Goal: Check status: Check status

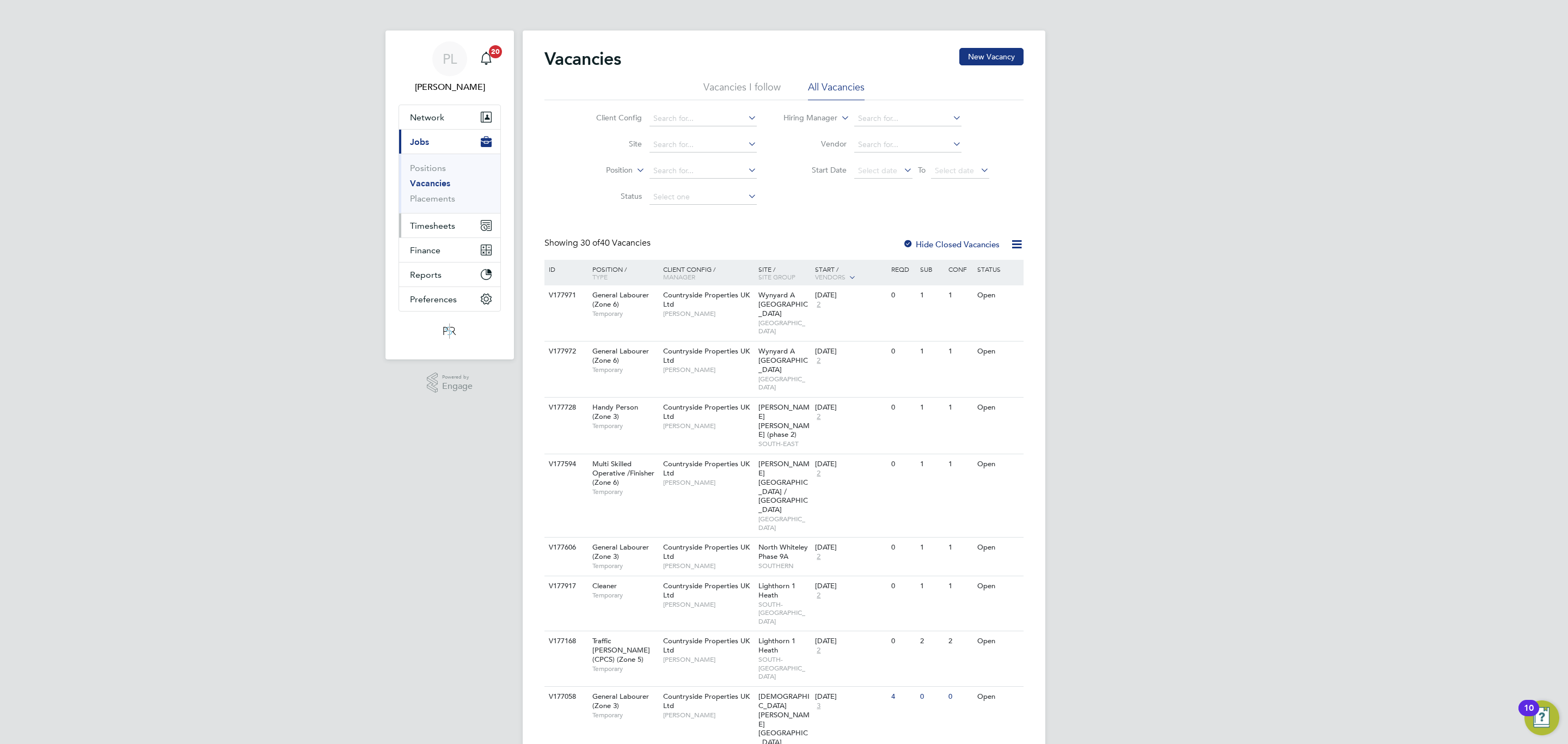
click at [428, 227] on span "Timesheets" at bounding box center [433, 226] width 45 height 10
click at [434, 195] on link "Timesheets" at bounding box center [433, 192] width 45 height 10
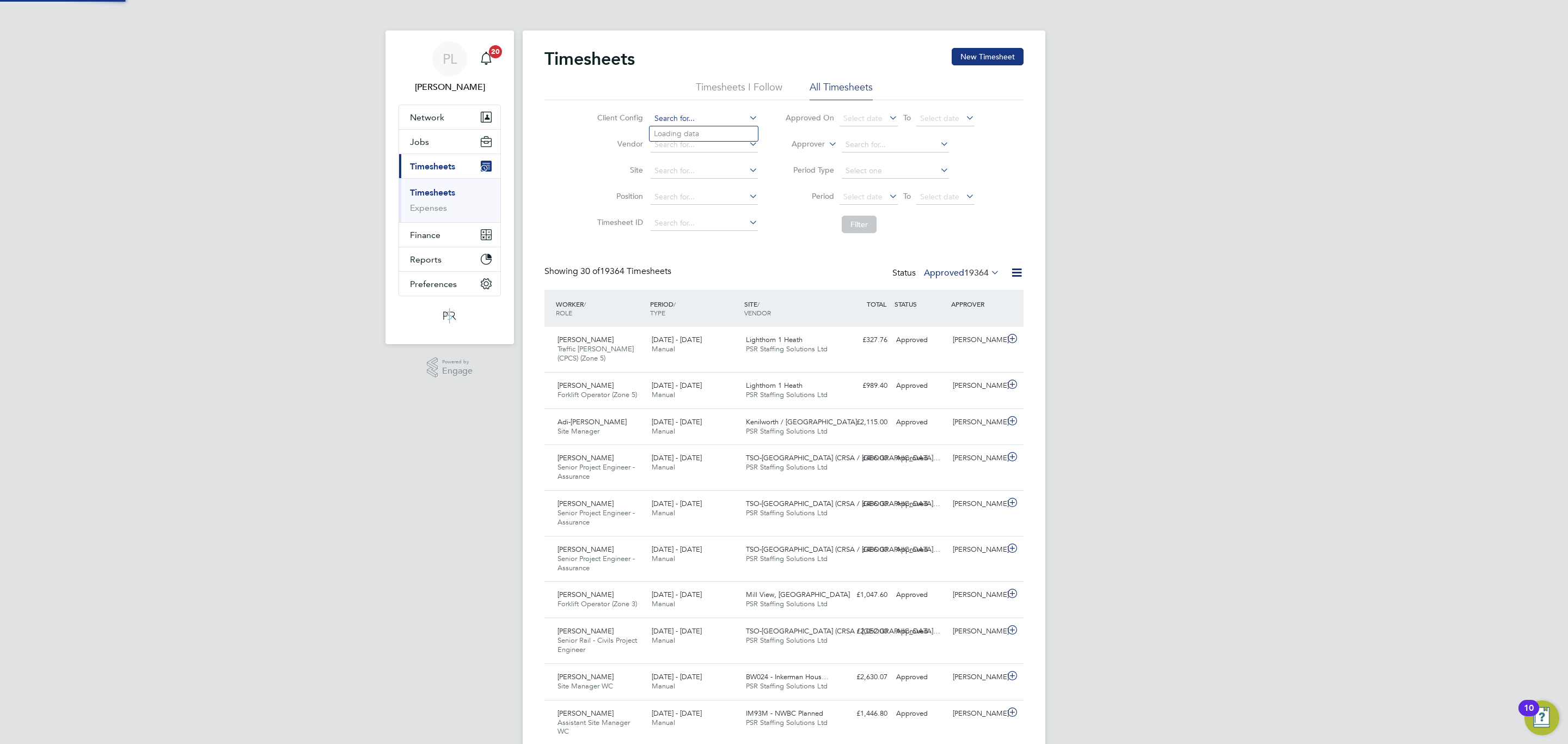
click at [668, 120] on input at bounding box center [704, 118] width 107 height 15
type input "TSO-[GEOGRAPHIC_DATA]"
click at [864, 213] on li "Filter" at bounding box center [879, 224] width 216 height 28
click at [856, 227] on button "Filter" at bounding box center [859, 224] width 35 height 17
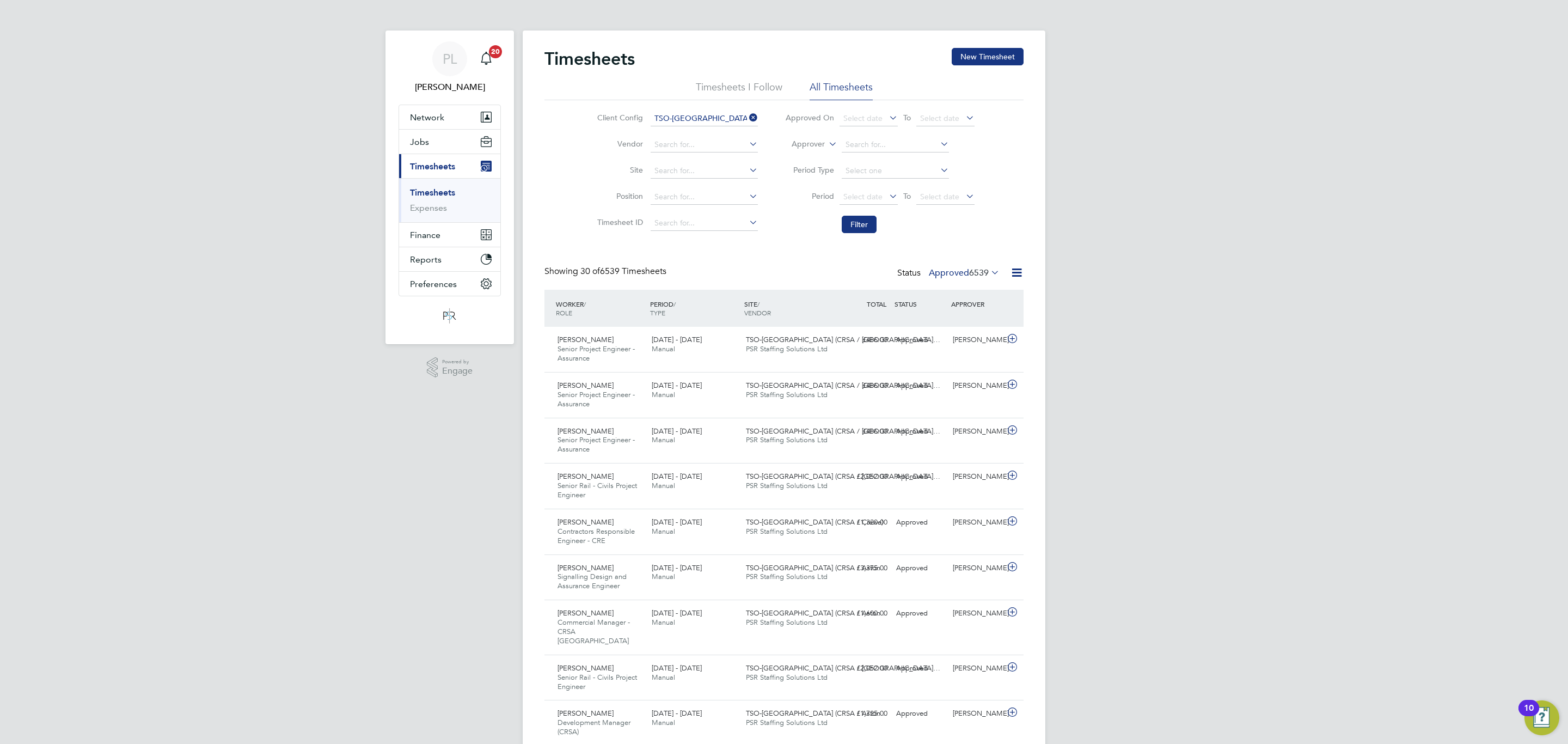
click at [989, 273] on icon at bounding box center [989, 272] width 0 height 15
click at [949, 321] on li "Submitted" at bounding box center [952, 323] width 50 height 15
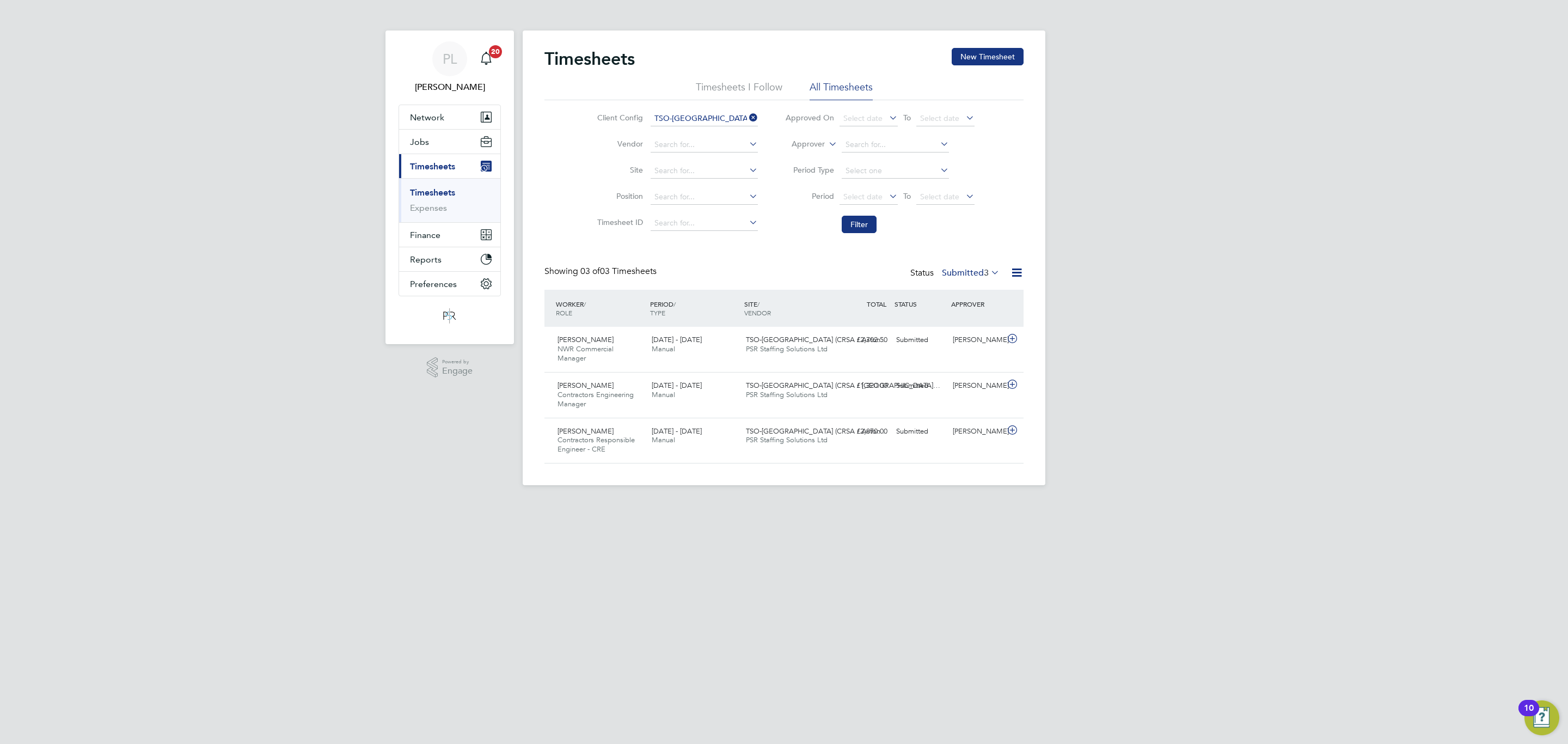
click at [985, 267] on div "Status Submitted 3" at bounding box center [956, 273] width 92 height 15
click at [989, 270] on icon at bounding box center [989, 272] width 0 height 15
click at [955, 341] on li "Approved" at bounding box center [958, 339] width 50 height 15
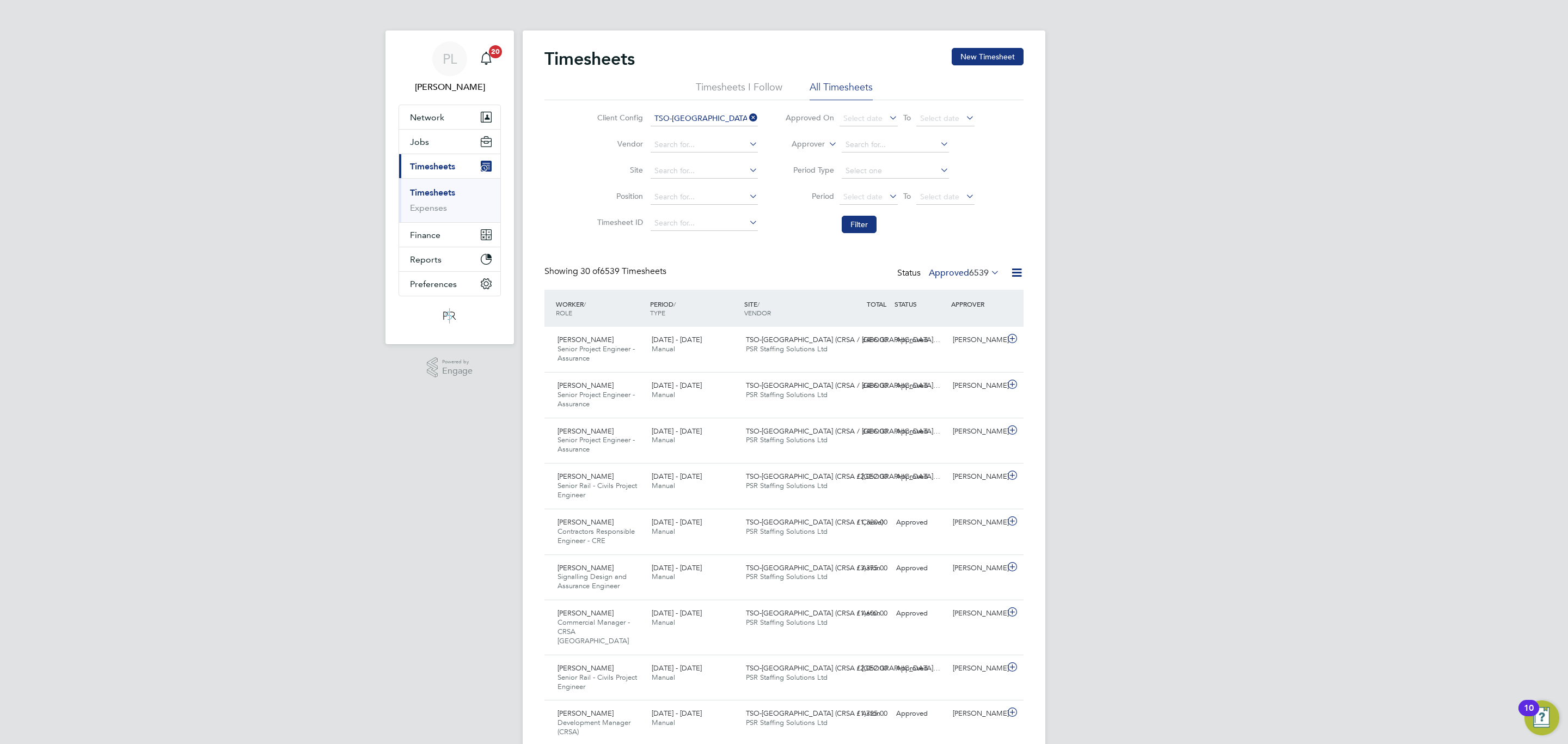
click at [989, 270] on icon at bounding box center [989, 272] width 0 height 15
click at [948, 321] on li "Submitted" at bounding box center [952, 323] width 50 height 15
